Goal: Find specific page/section: Find specific page/section

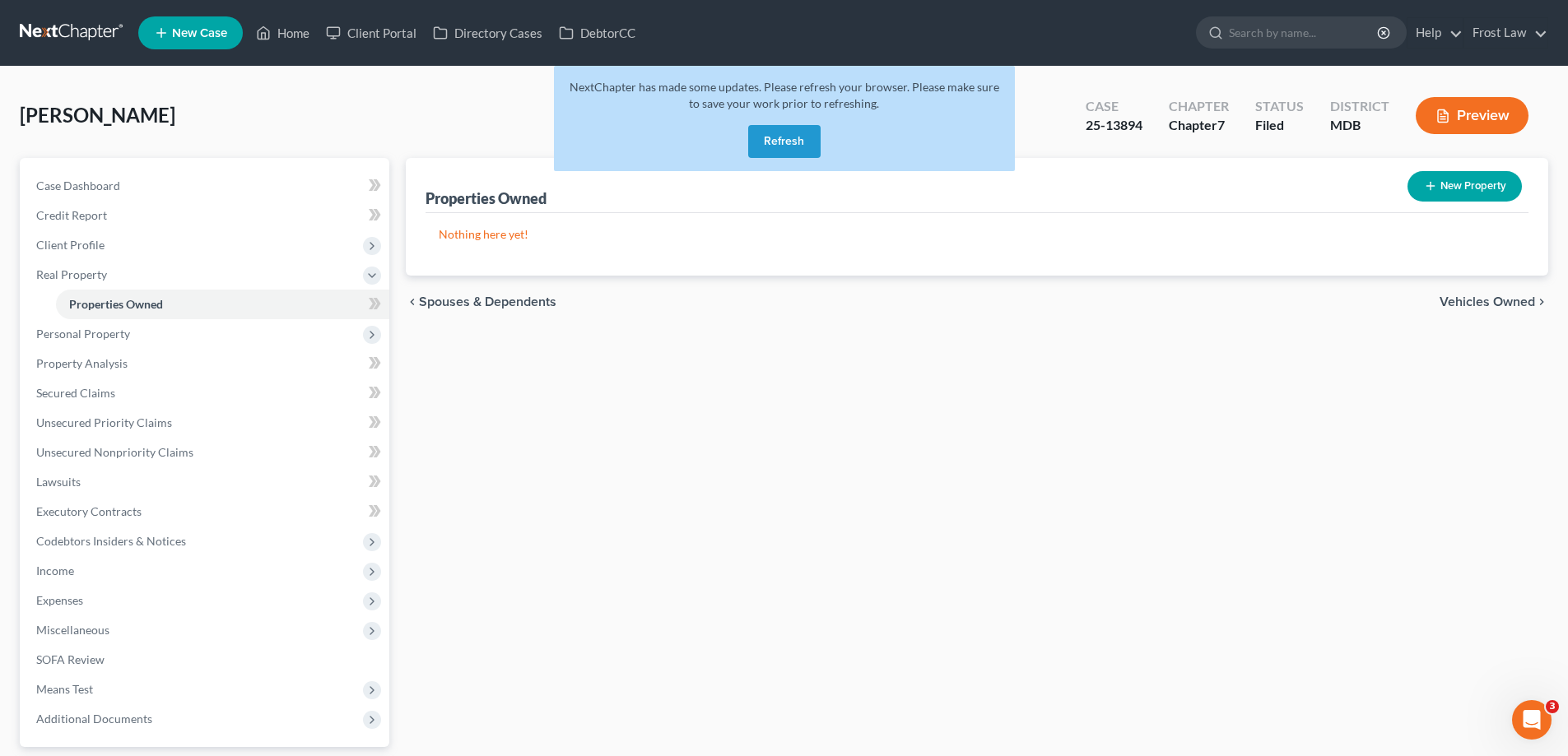
drag, startPoint x: 818, startPoint y: 130, endPoint x: 741, endPoint y: 174, distance: 88.7
click at [818, 129] on button "Refresh" at bounding box center [785, 141] width 73 height 33
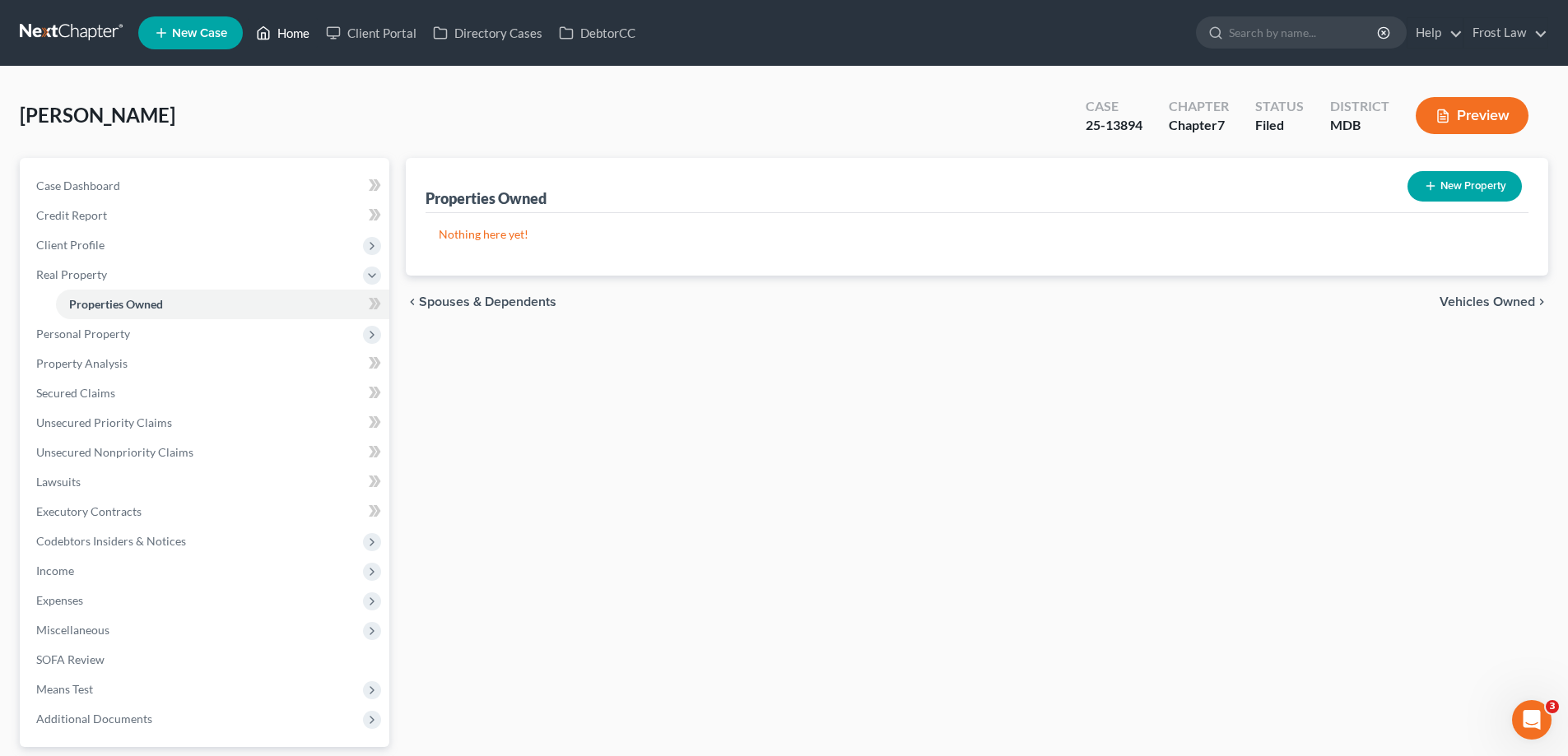
click at [310, 32] on link "Home" at bounding box center [282, 33] width 70 height 30
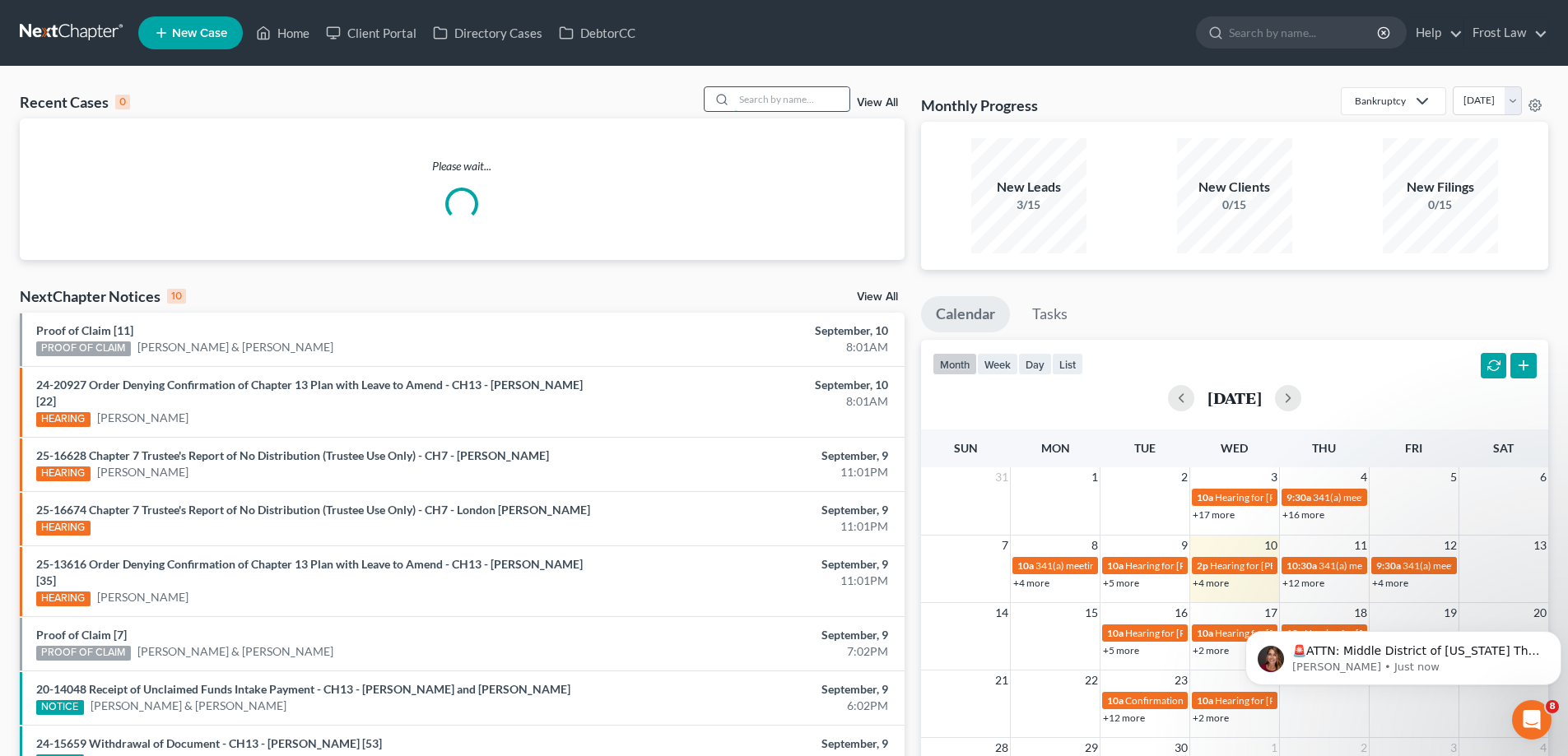
click at [814, 106] on input "search" at bounding box center [792, 100] width 116 height 24
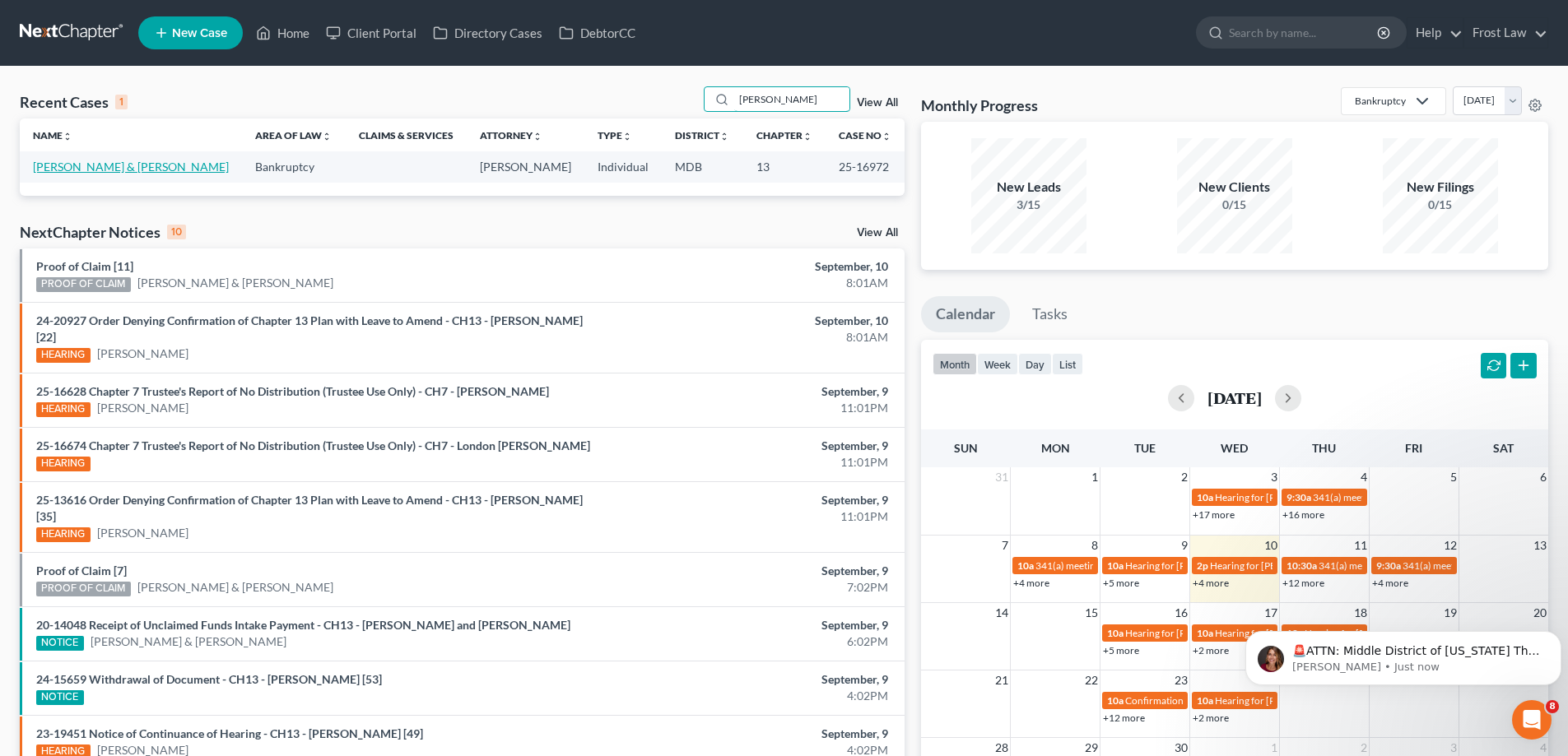
type input "[PERSON_NAME]"
click at [110, 167] on link "[PERSON_NAME] & [PERSON_NAME]" at bounding box center [131, 166] width 196 height 14
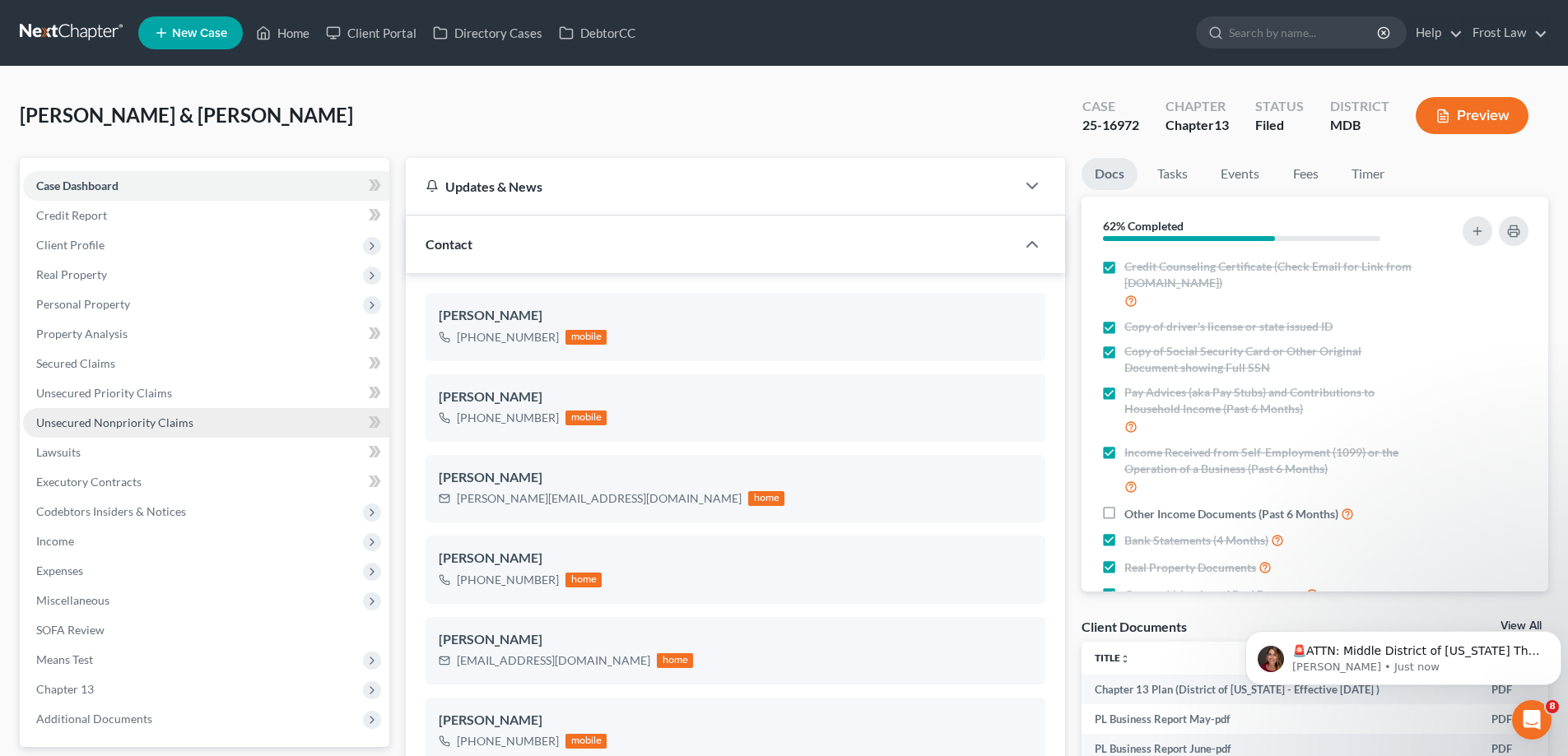
click at [125, 421] on span "Unsecured Nonpriority Claims" at bounding box center [115, 422] width 158 height 14
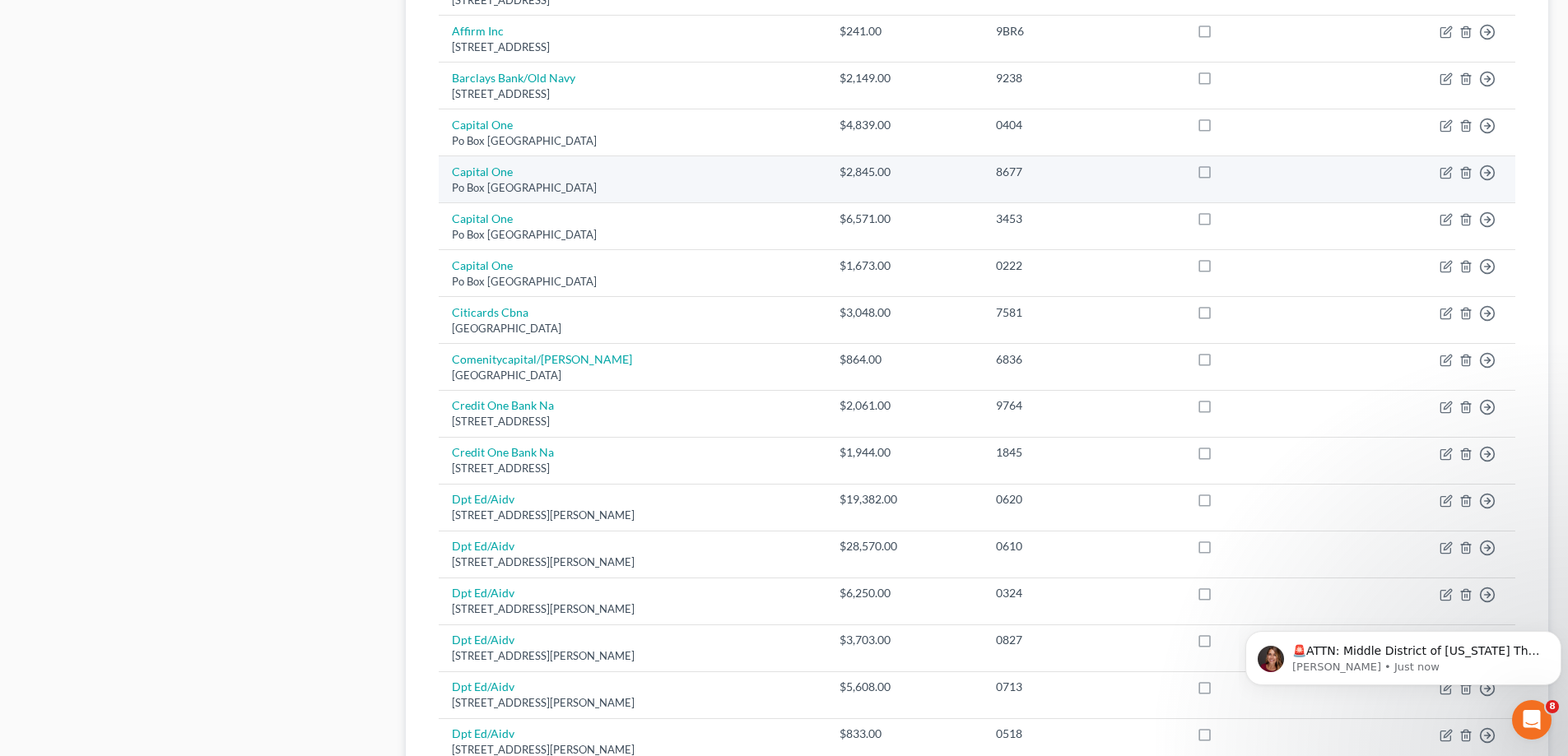
scroll to position [1070, 0]
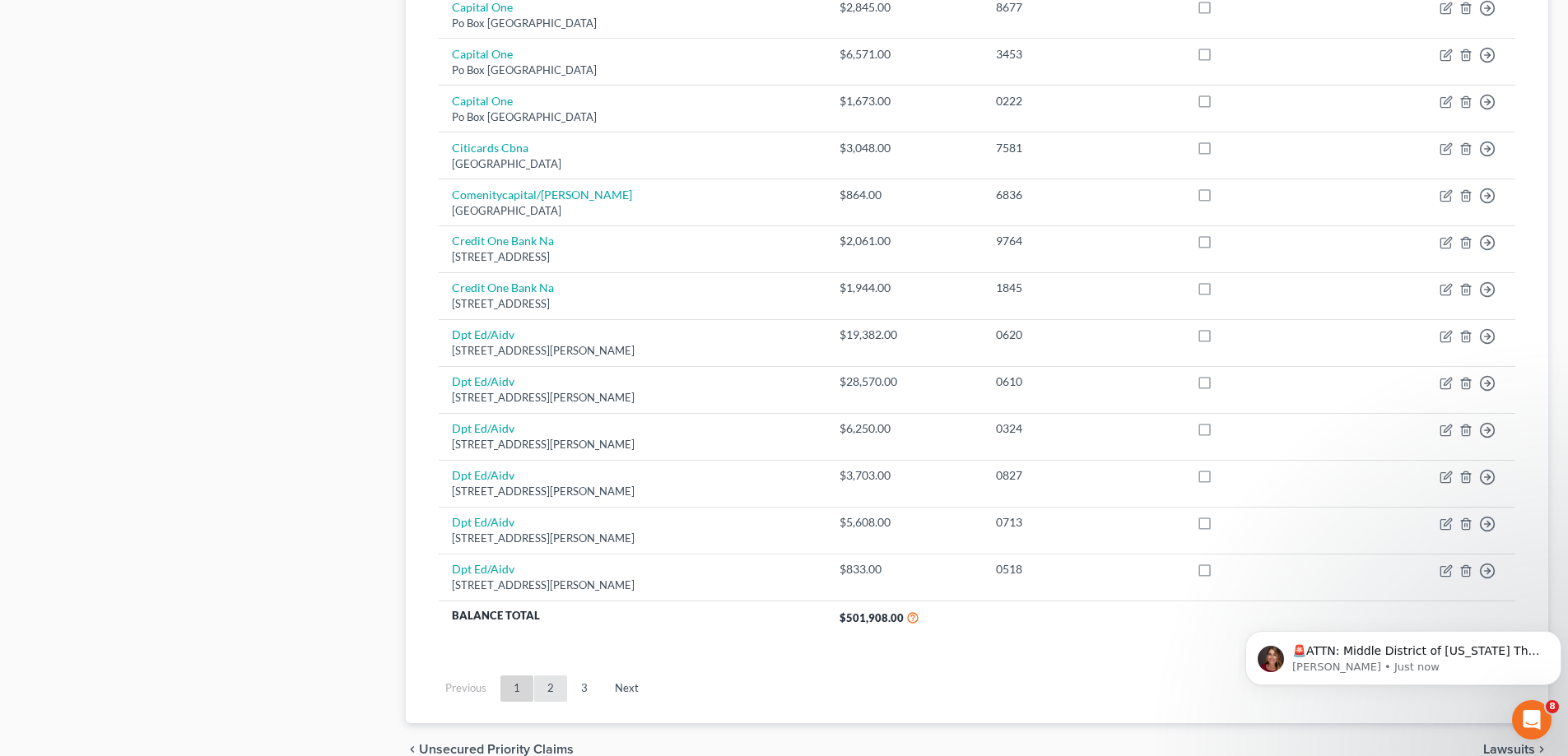
click at [552, 689] on link "2" at bounding box center [550, 689] width 33 height 26
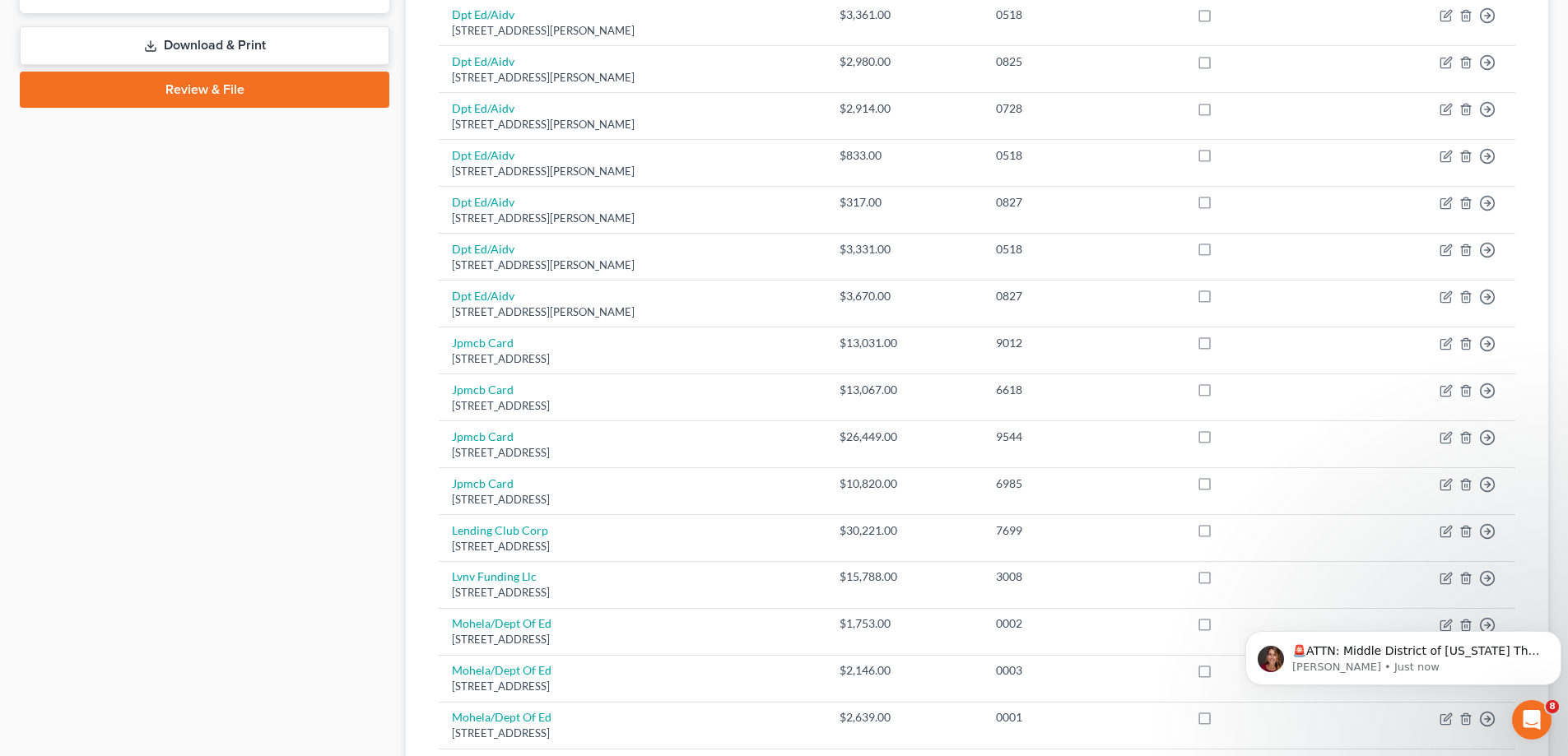
scroll to position [1152, 0]
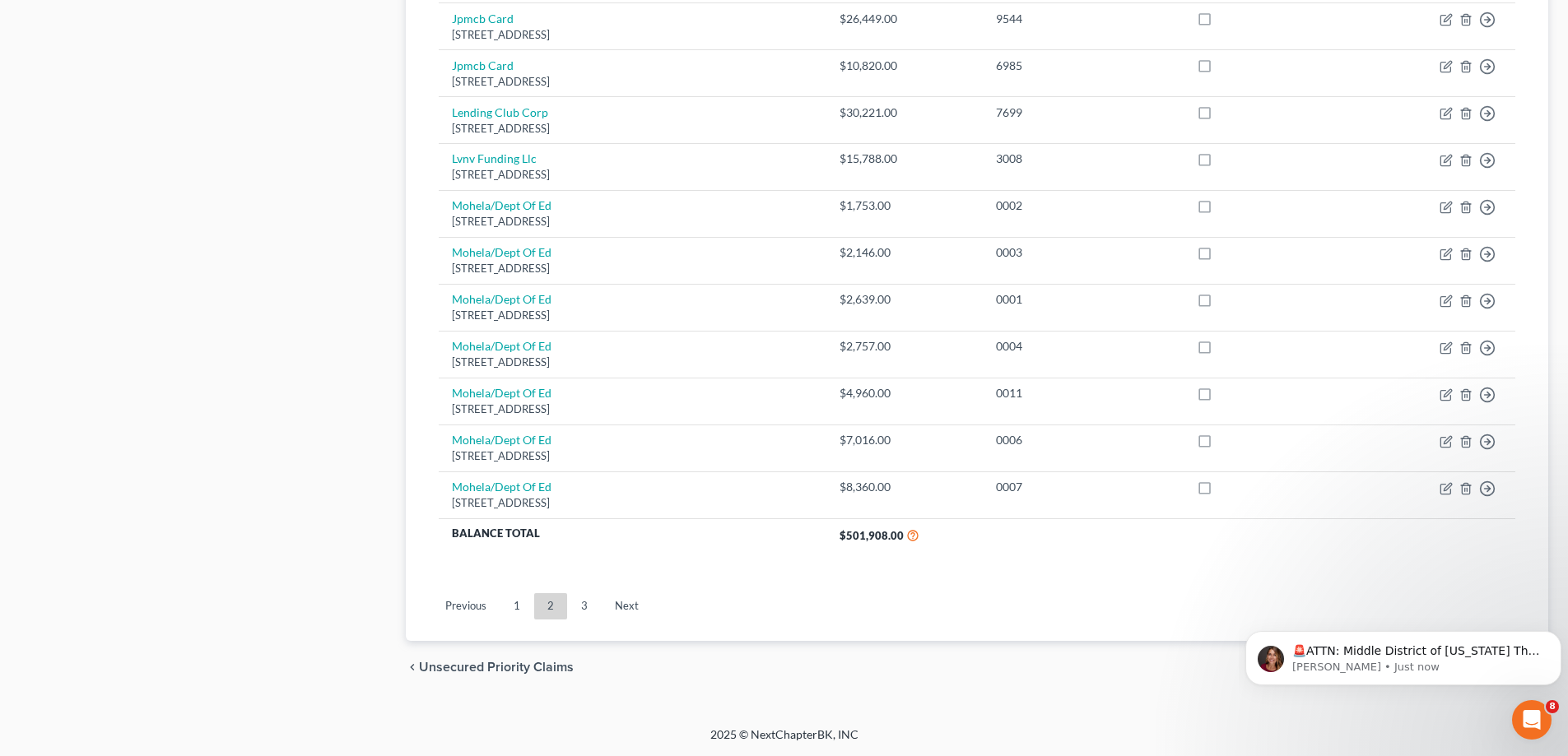
click at [585, 615] on link "3" at bounding box center [584, 607] width 33 height 26
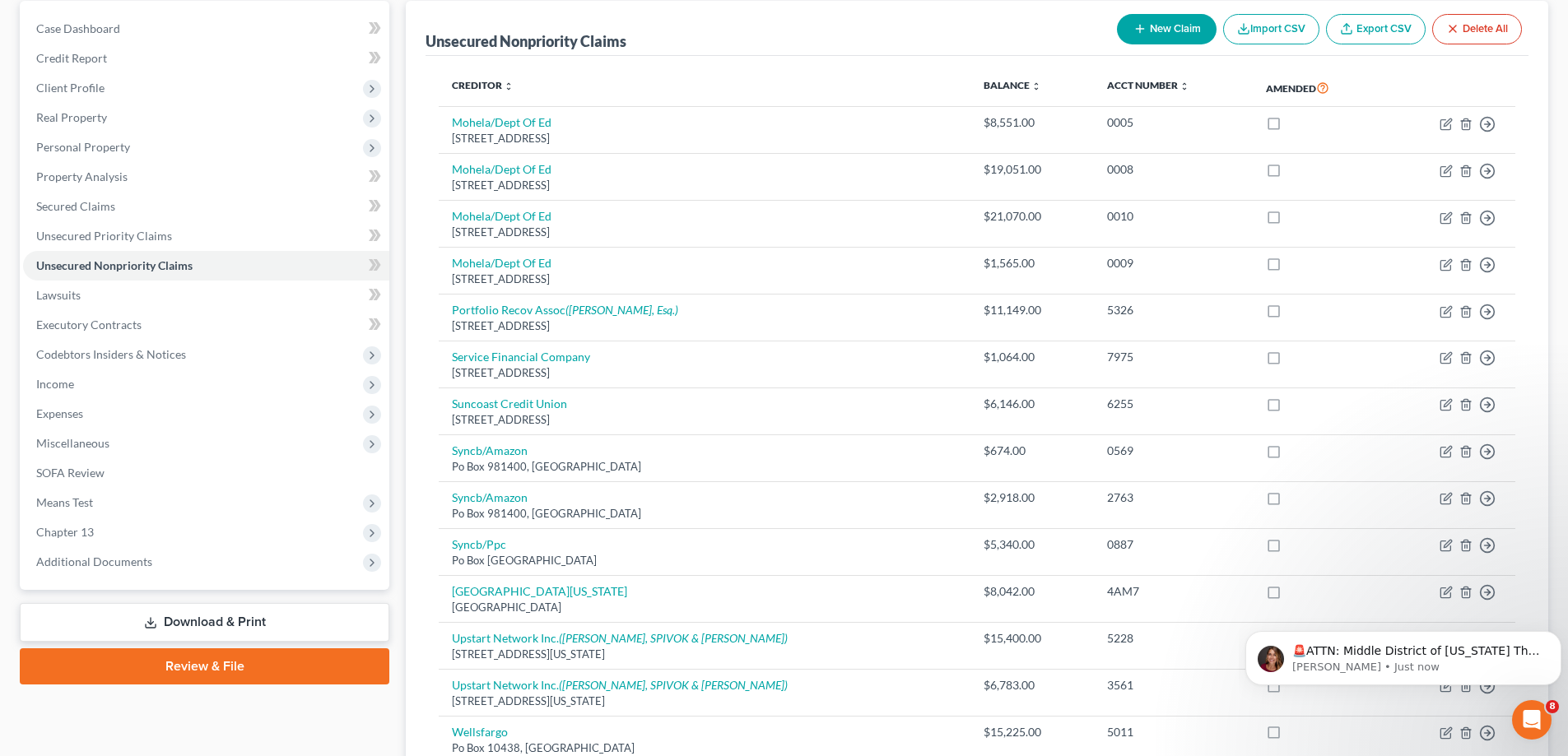
scroll to position [411, 0]
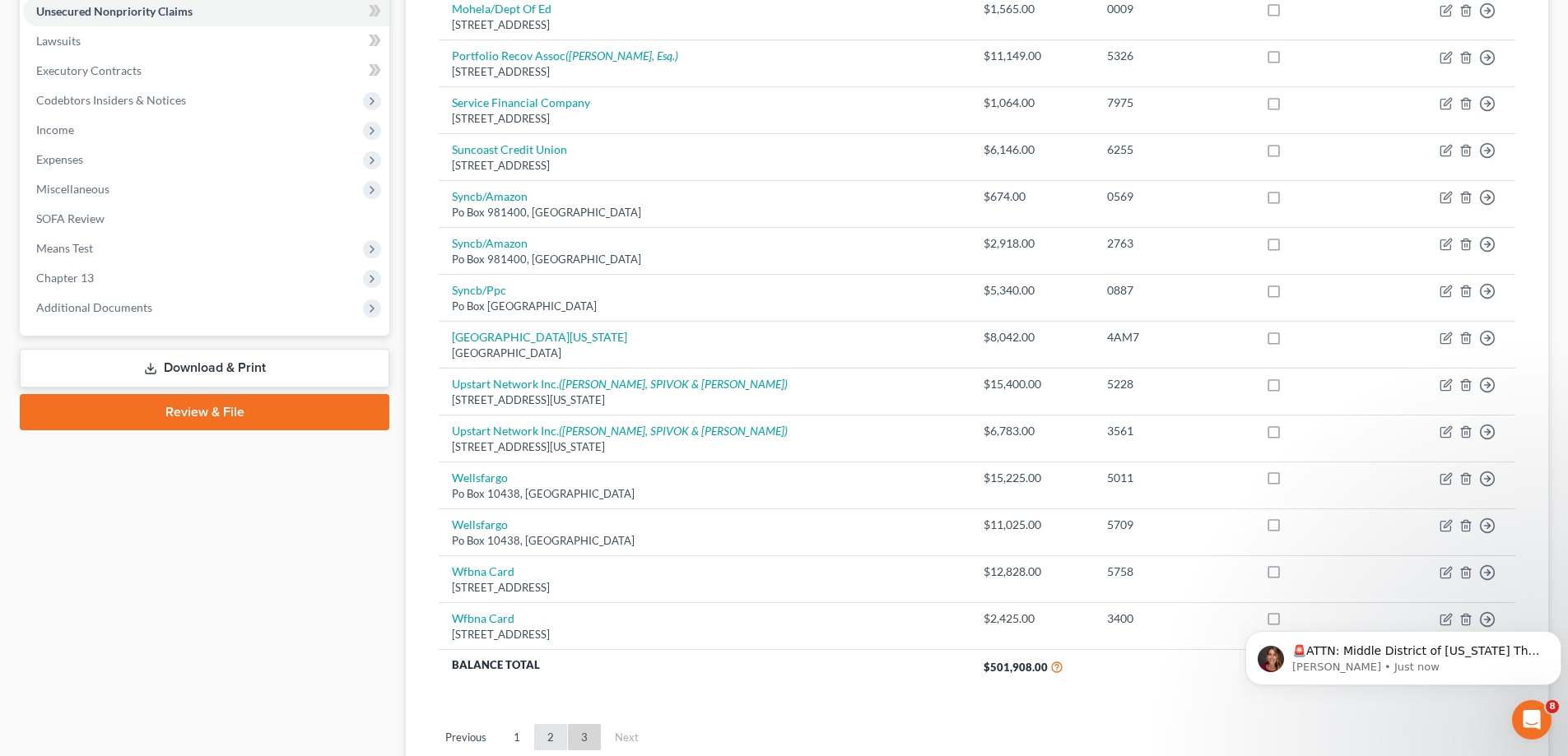
click at [554, 736] on link "2" at bounding box center [550, 737] width 33 height 26
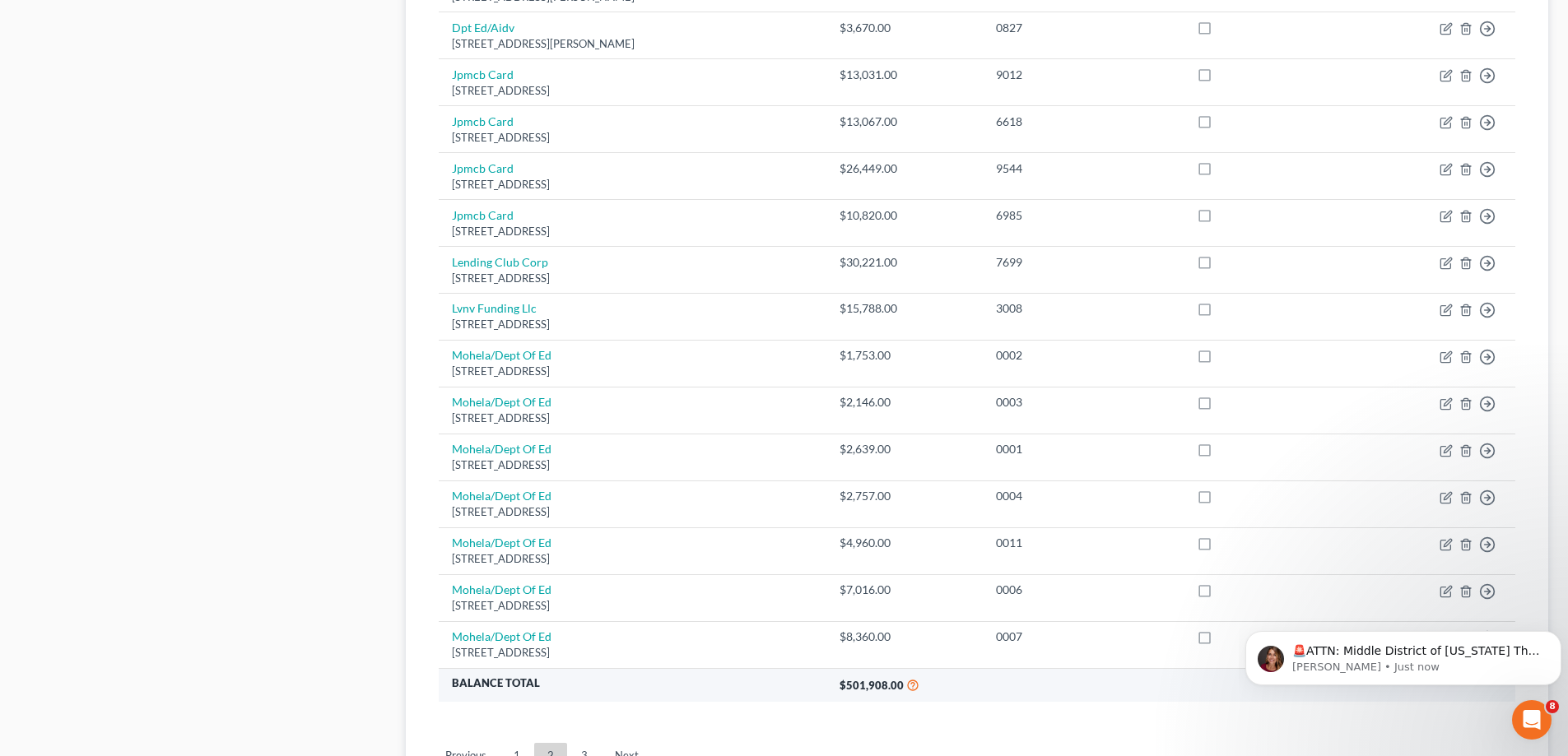
scroll to position [1152, 0]
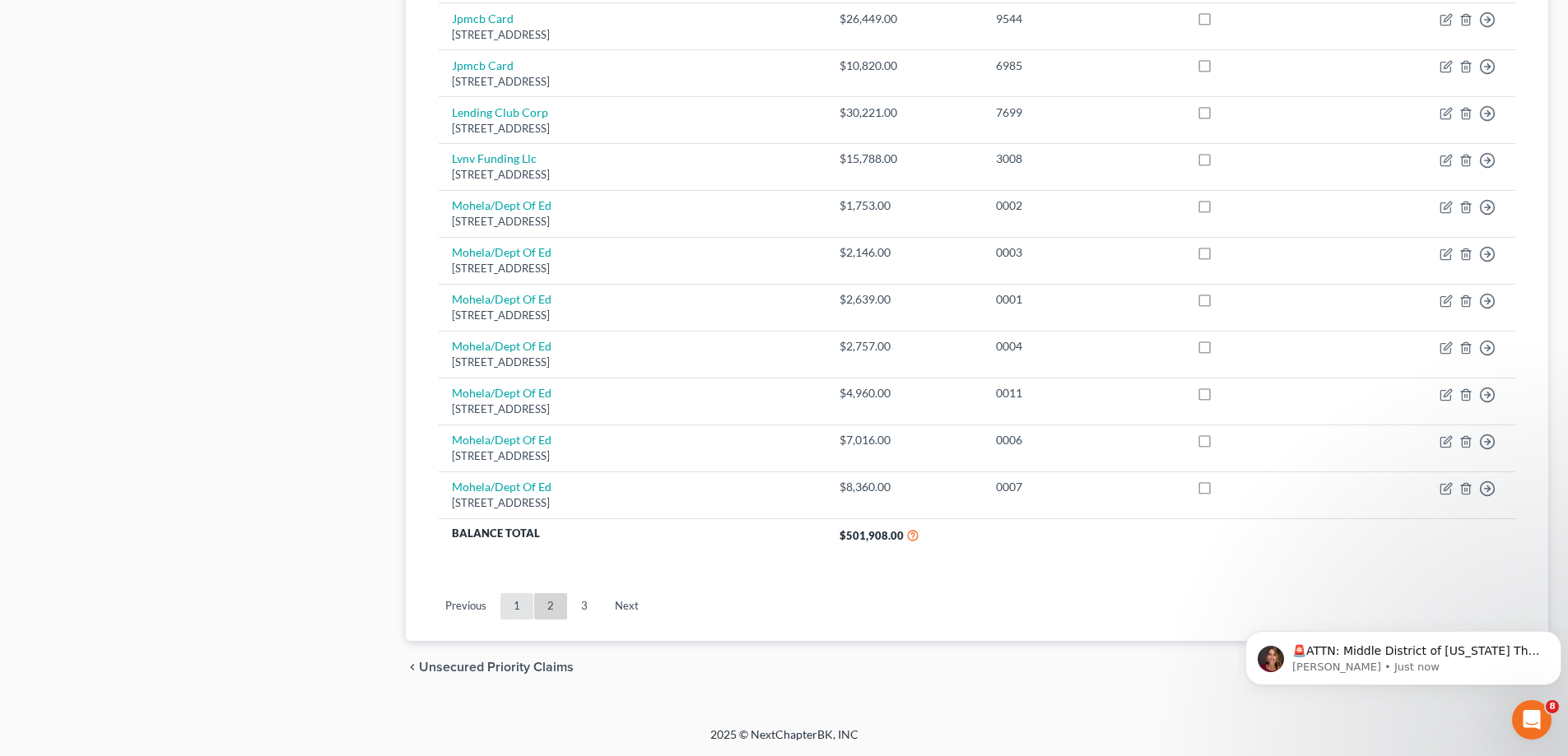
click at [516, 612] on link "1" at bounding box center [516, 607] width 33 height 26
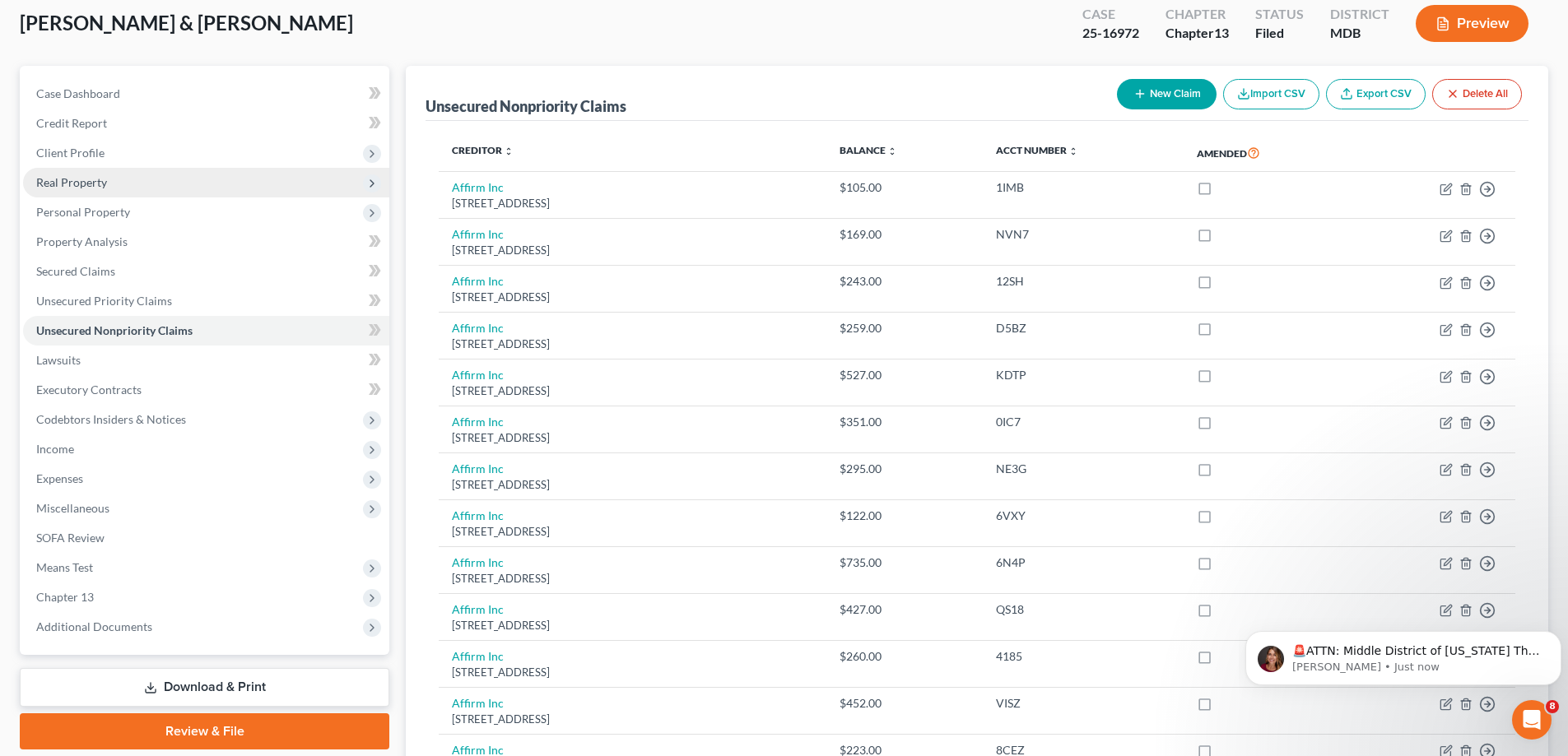
scroll to position [0, 0]
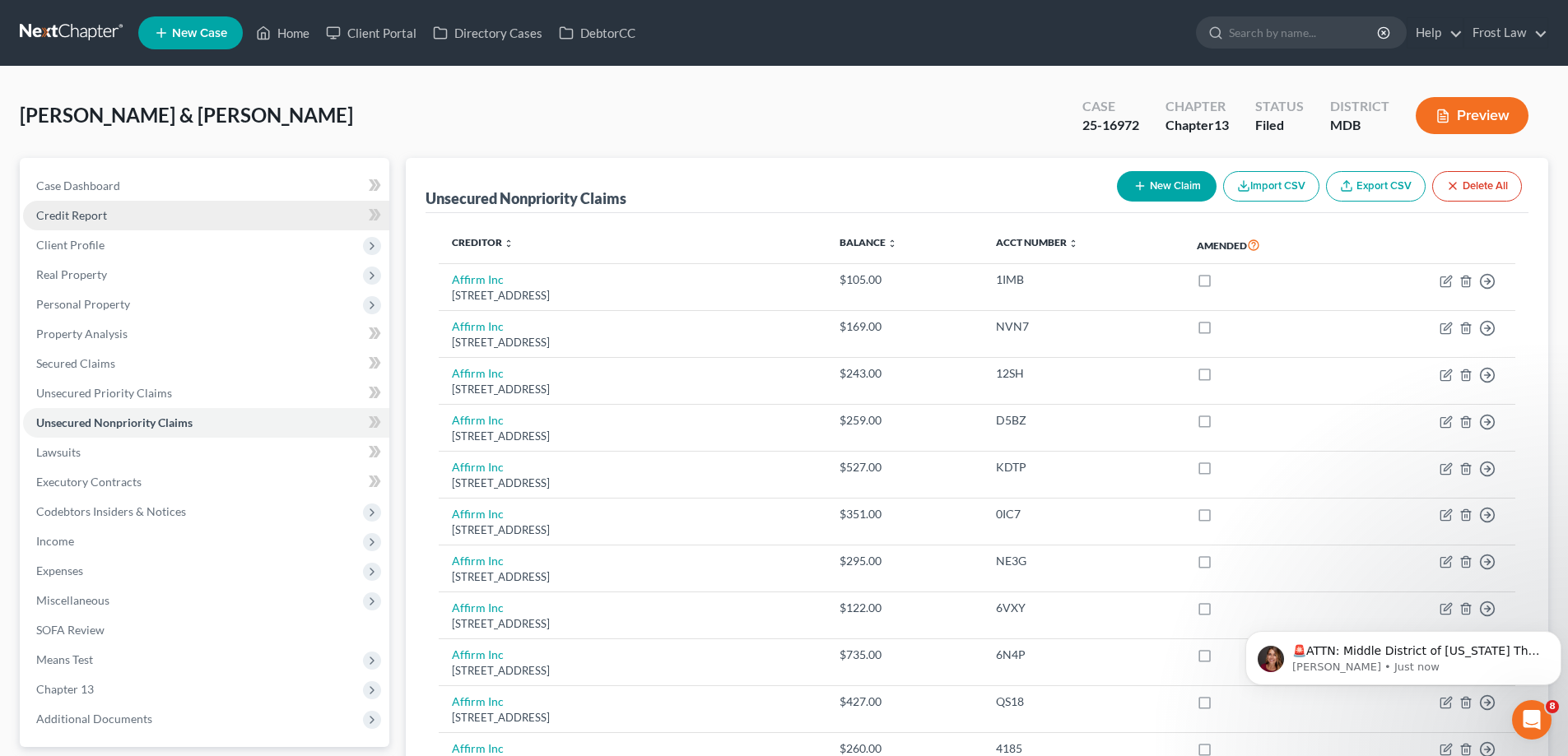
click at [52, 215] on span "Credit Report" at bounding box center [72, 214] width 71 height 14
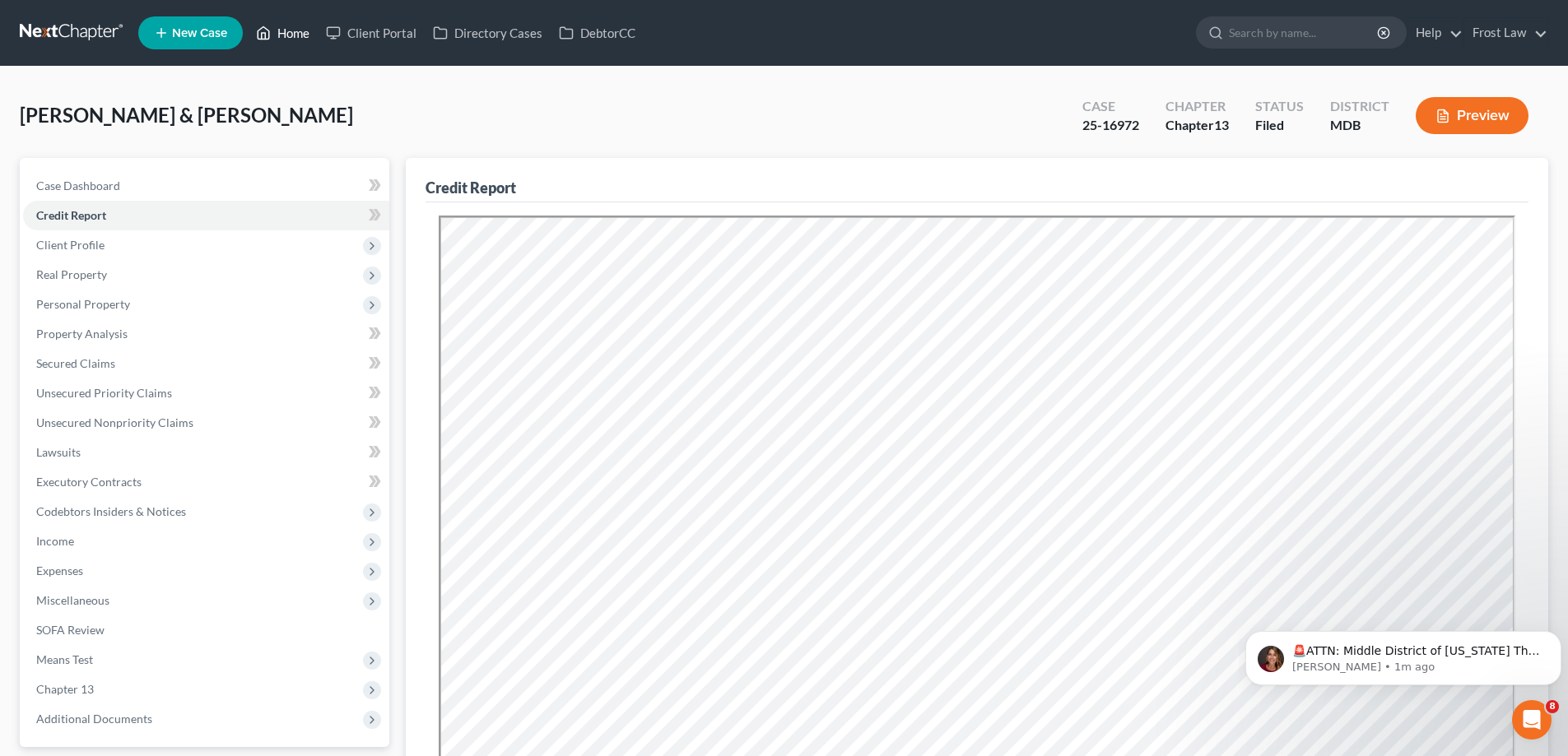
drag, startPoint x: 282, startPoint y: 26, endPoint x: 699, endPoint y: 42, distance: 417.3
click at [282, 25] on link "Home" at bounding box center [282, 33] width 70 height 30
